Goal: Task Accomplishment & Management: Use online tool/utility

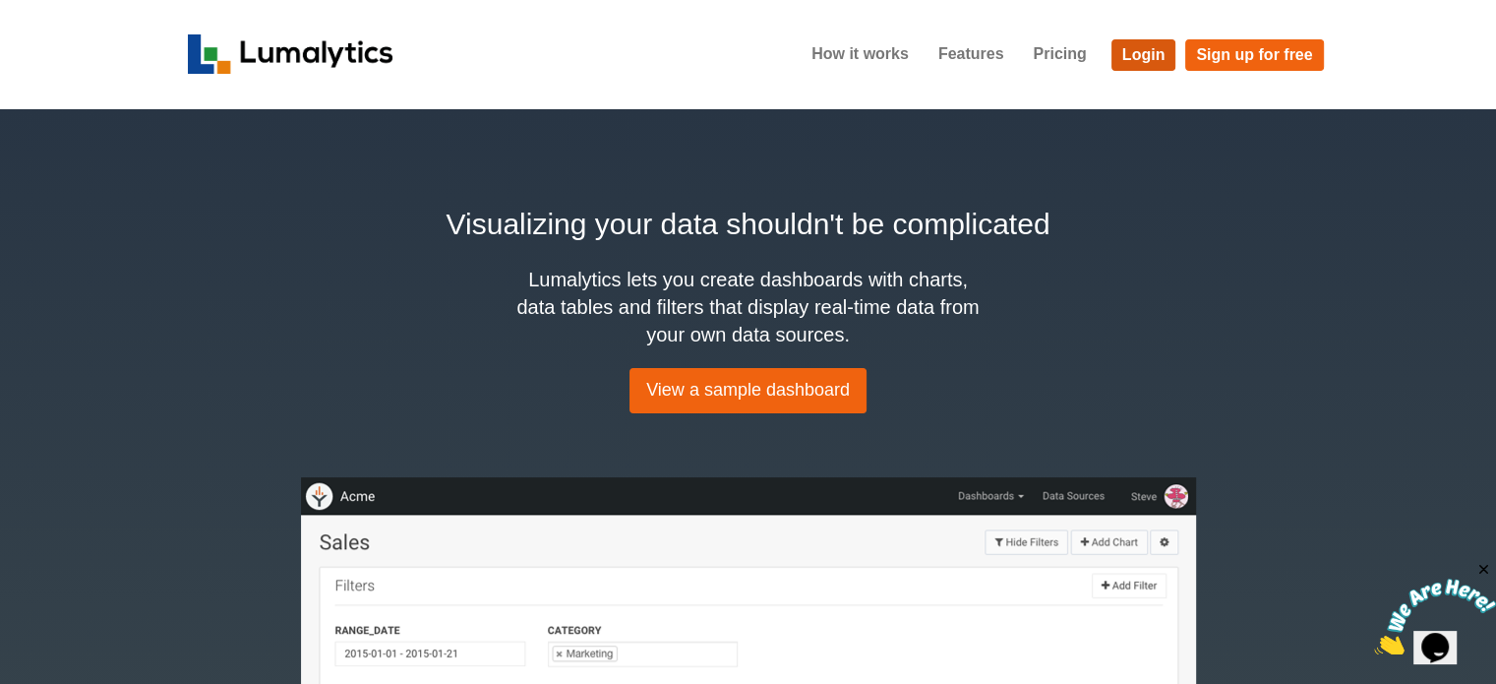
click at [1145, 51] on link "Login" at bounding box center [1144, 54] width 65 height 31
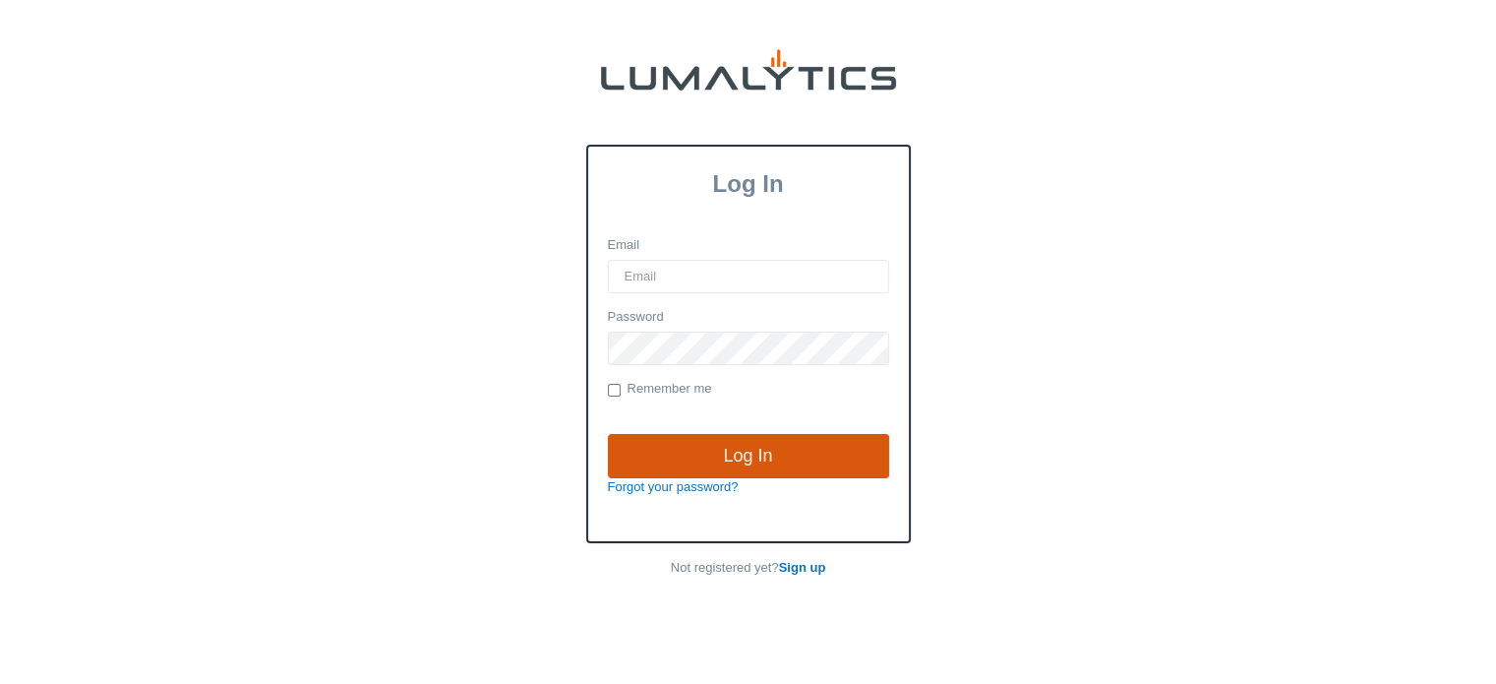
type input "cnoordyke@valleytruckparts.com"
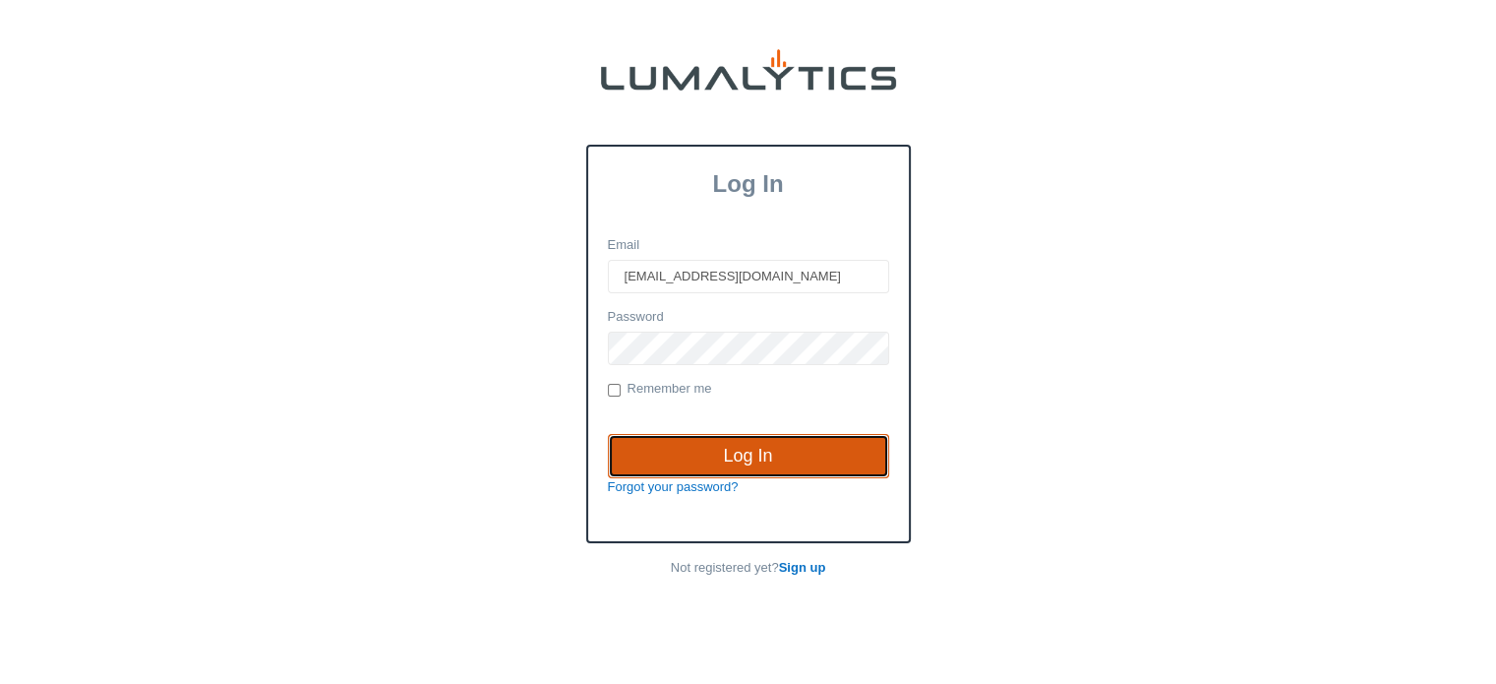
click at [742, 448] on input "Log In" at bounding box center [748, 456] width 281 height 45
